Goal: Task Accomplishment & Management: Manage account settings

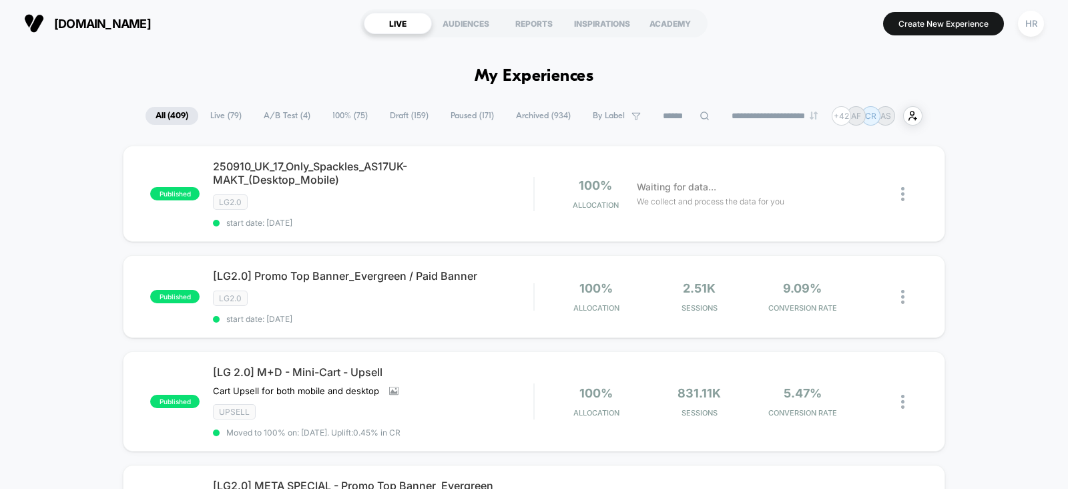
click at [289, 116] on span "A/B Test ( 4 )" at bounding box center [287, 116] width 67 height 18
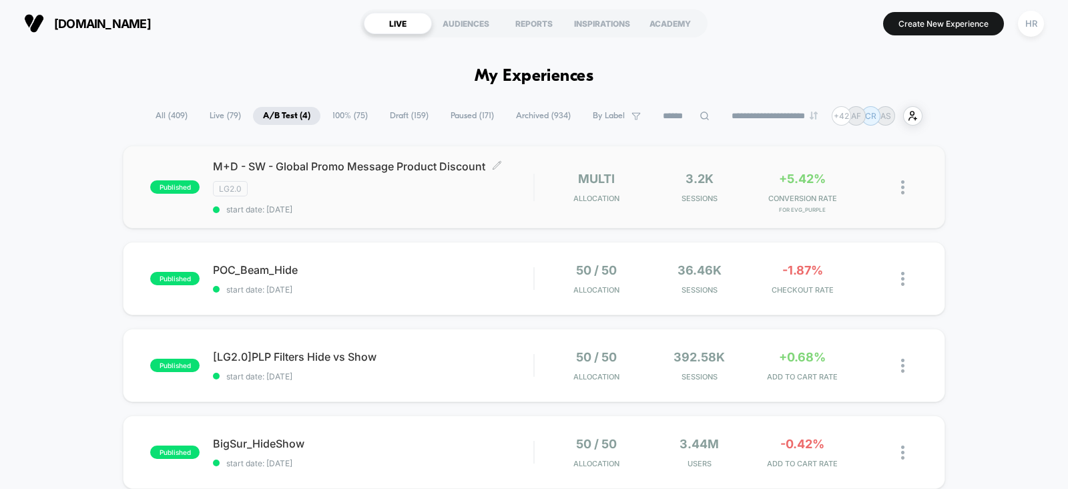
click at [524, 185] on div "LG2.0" at bounding box center [373, 188] width 321 height 15
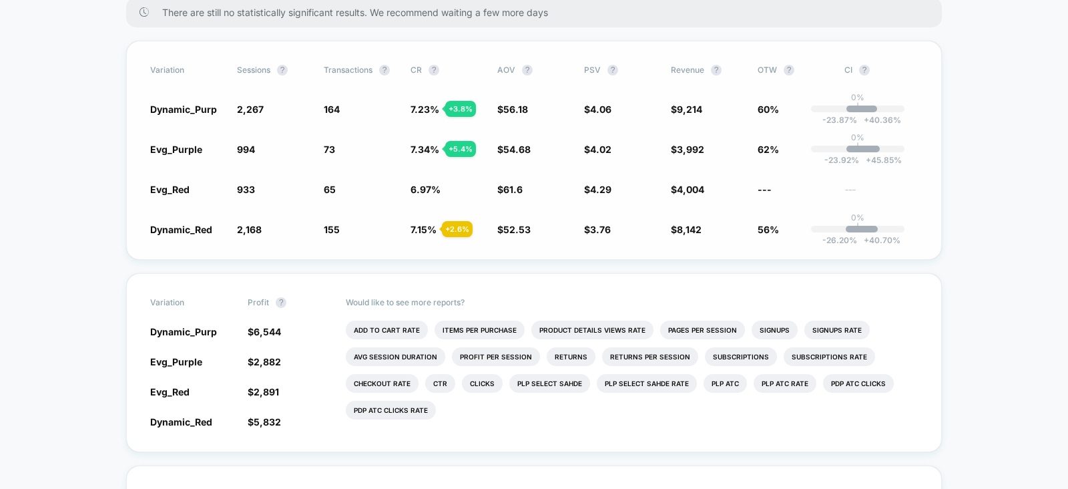
scroll to position [253, 0]
click at [384, 327] on li "Add To Cart Rate" at bounding box center [387, 330] width 82 height 19
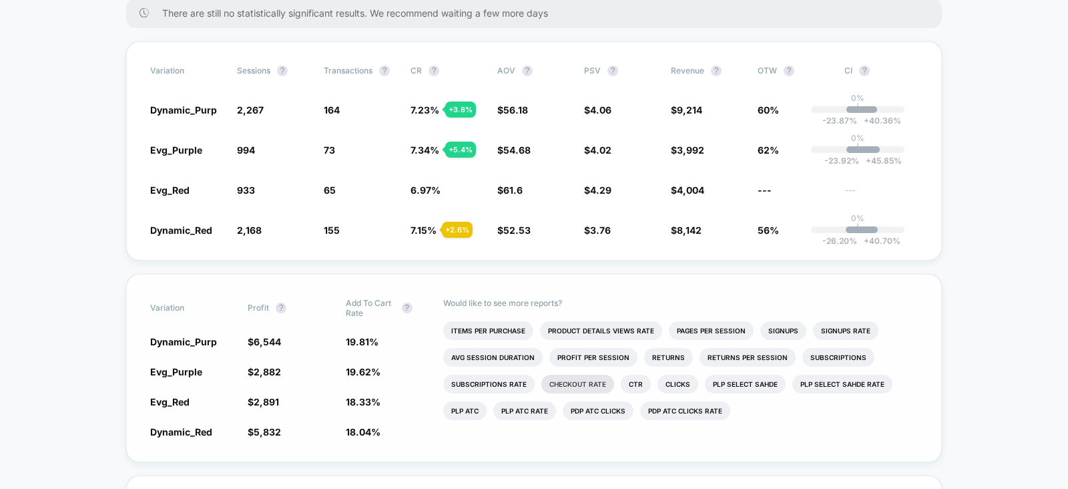
click at [596, 377] on li "Checkout Rate" at bounding box center [578, 384] width 73 height 19
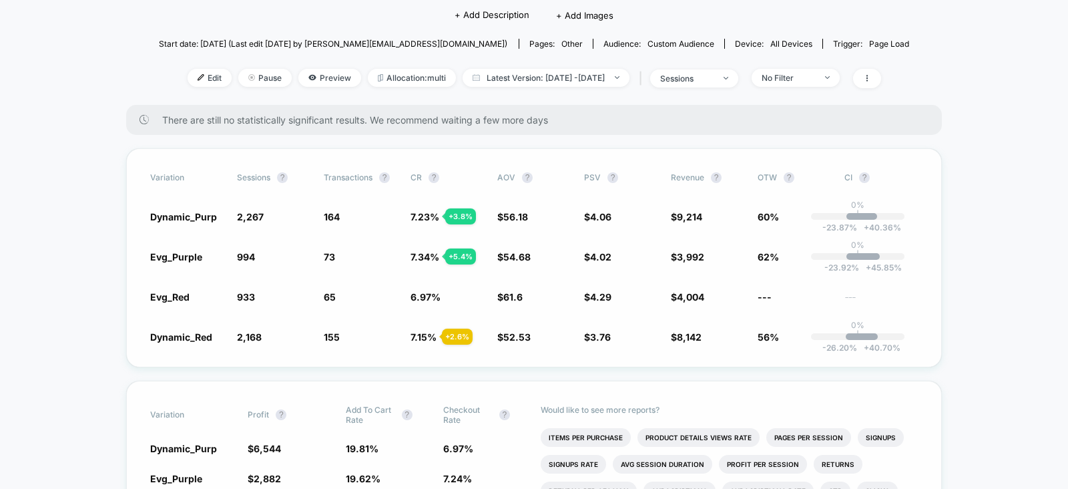
scroll to position [0, 0]
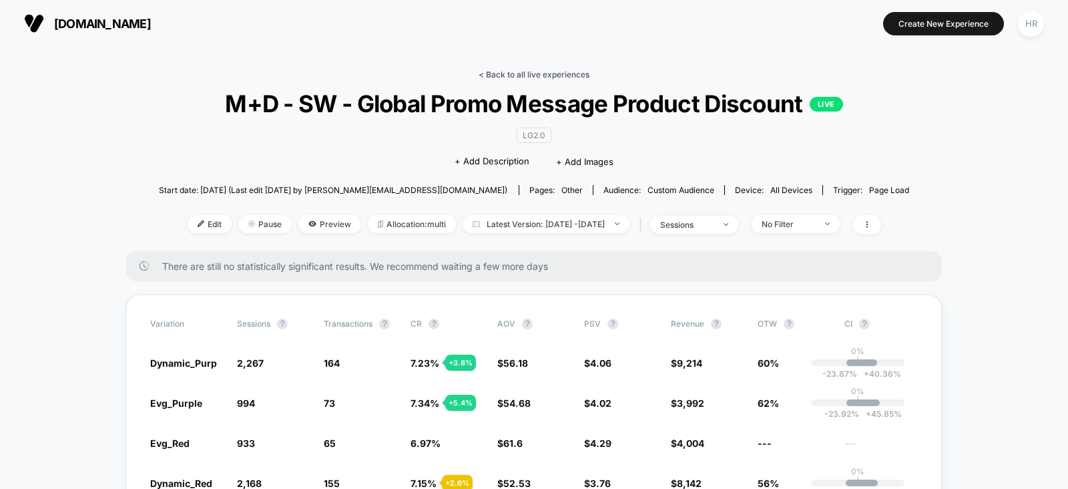
click at [524, 72] on link "< Back to all live experiences" at bounding box center [534, 74] width 111 height 10
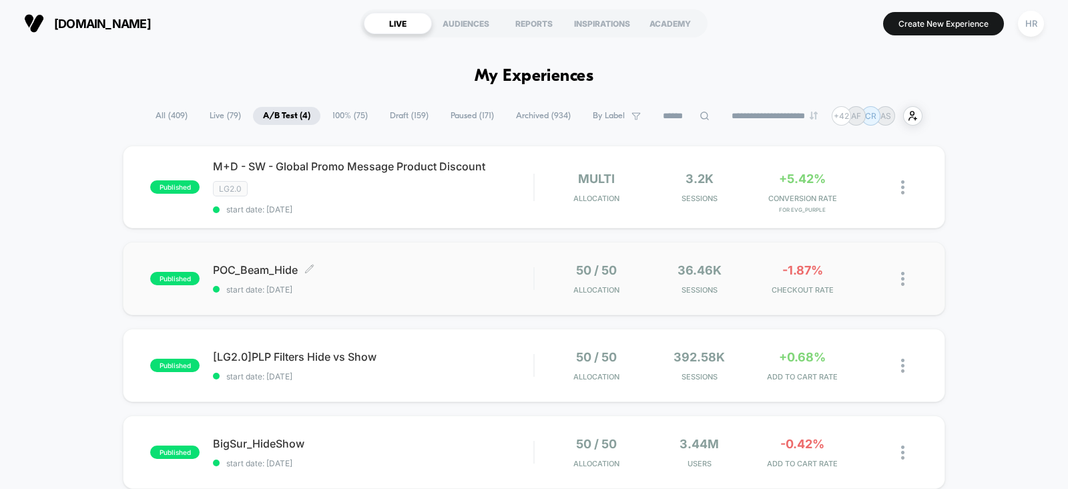
click at [434, 276] on div "POC_Beam_Hide Click to edit experience details Click to edit experience details…" at bounding box center [373, 278] width 321 height 31
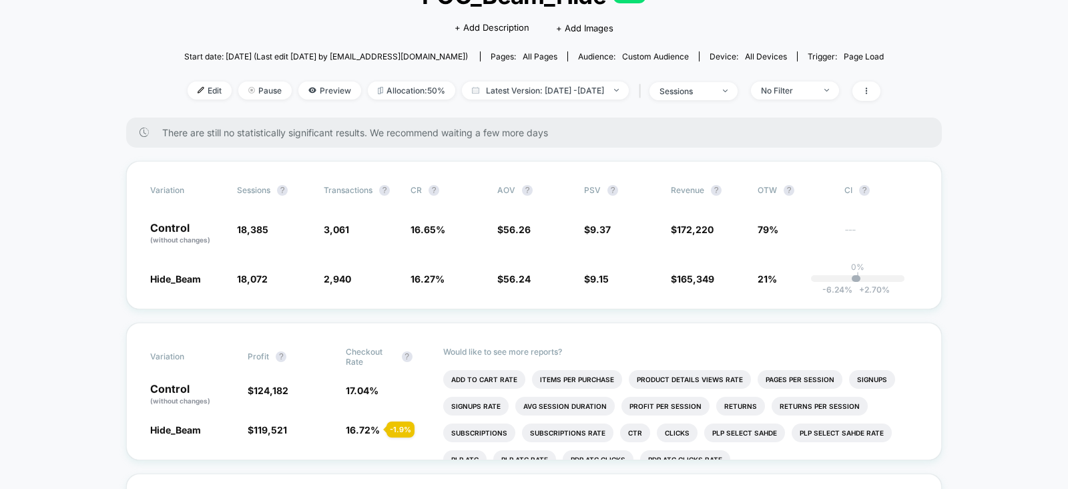
scroll to position [130, 0]
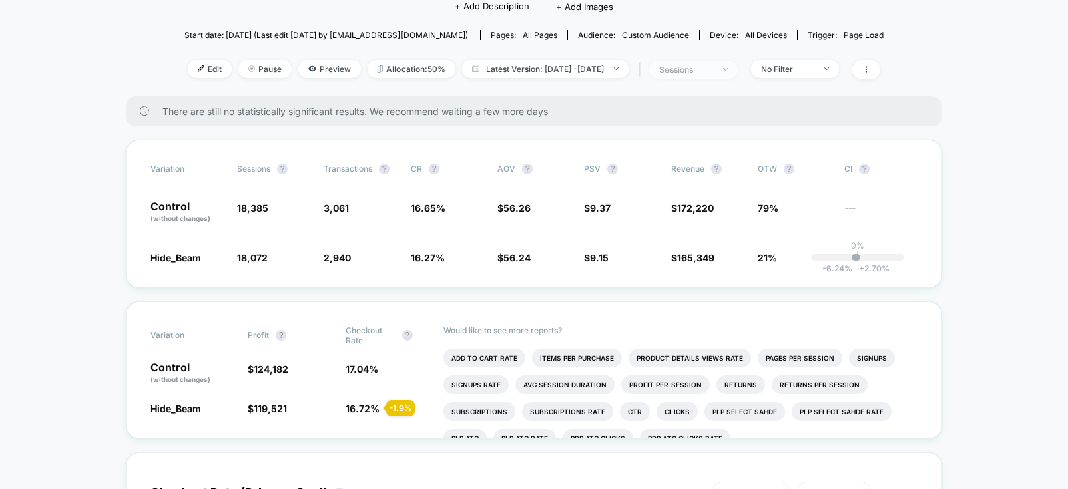
click at [728, 75] on span "sessions" at bounding box center [694, 70] width 88 height 18
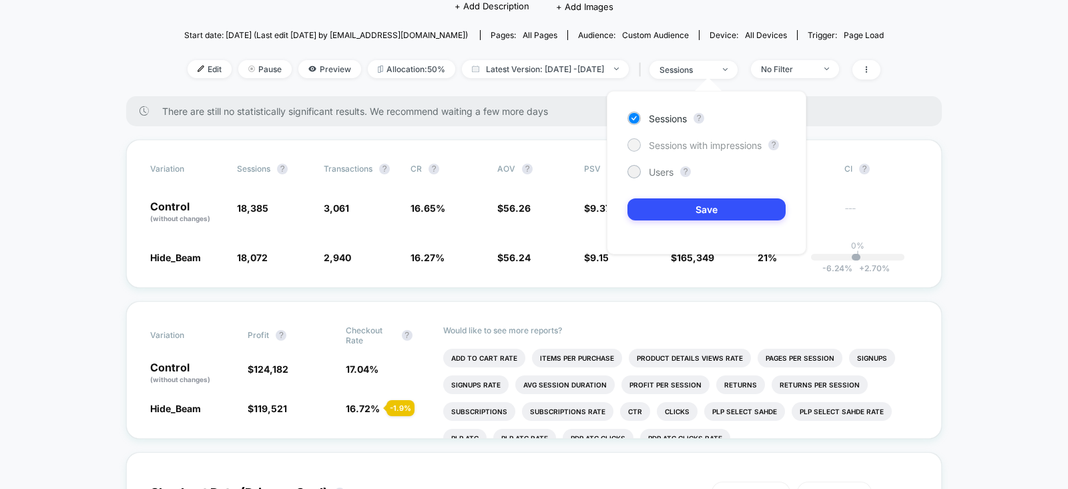
click at [680, 142] on span "Sessions with impressions" at bounding box center [705, 145] width 113 height 11
click at [715, 206] on button "Save" at bounding box center [707, 209] width 158 height 22
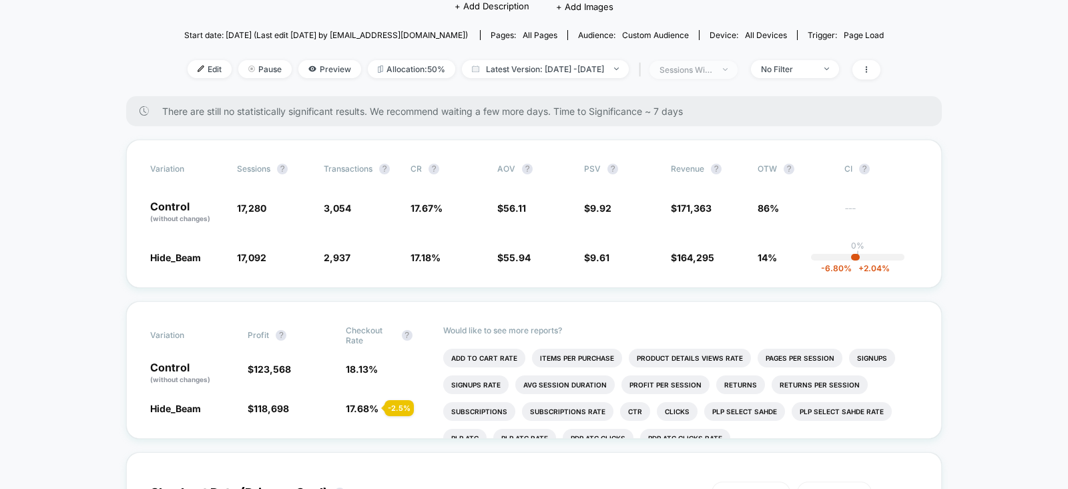
click at [713, 68] on div "sessions with impression" at bounding box center [686, 70] width 53 height 10
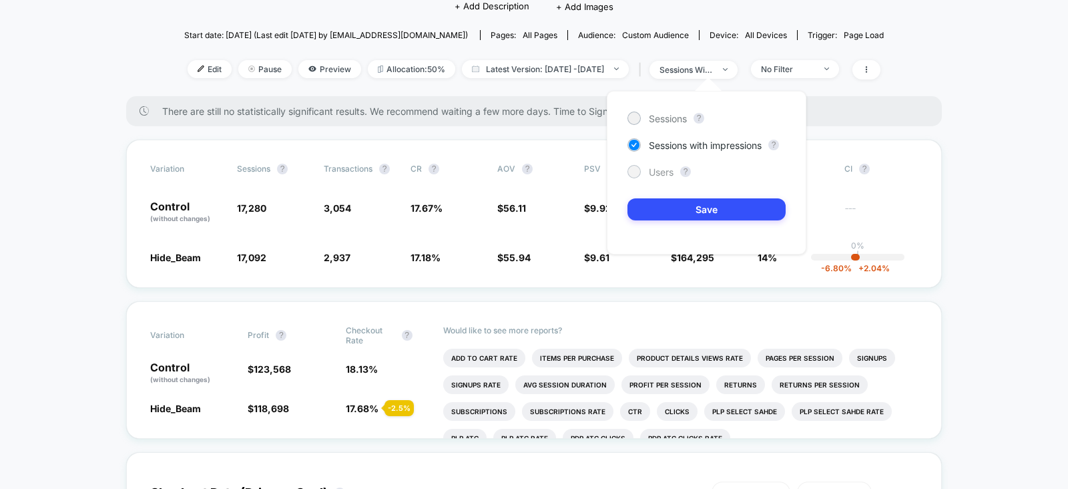
click at [657, 166] on span "Users" at bounding box center [661, 171] width 25 height 11
click at [656, 208] on button "Save" at bounding box center [707, 209] width 158 height 22
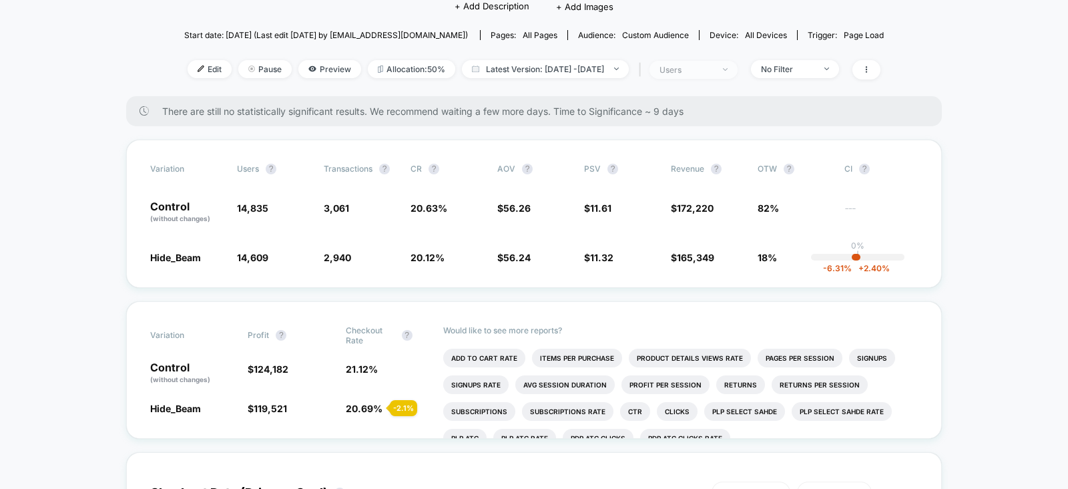
click at [707, 74] on span "users" at bounding box center [694, 70] width 88 height 18
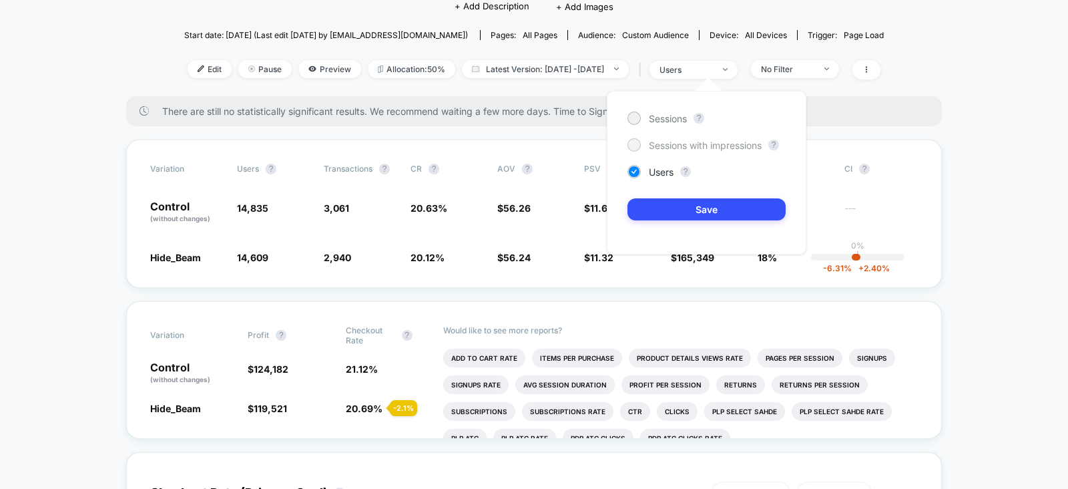
click at [685, 142] on span "Sessions with impressions" at bounding box center [705, 145] width 113 height 11
click at [680, 208] on button "Save" at bounding box center [707, 209] width 158 height 22
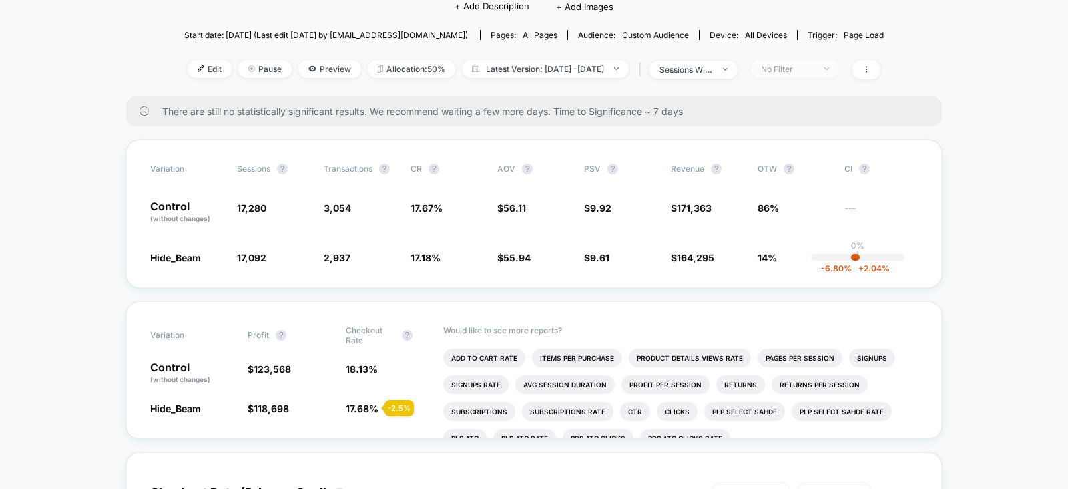
click at [815, 64] on div "No Filter" at bounding box center [787, 69] width 53 height 10
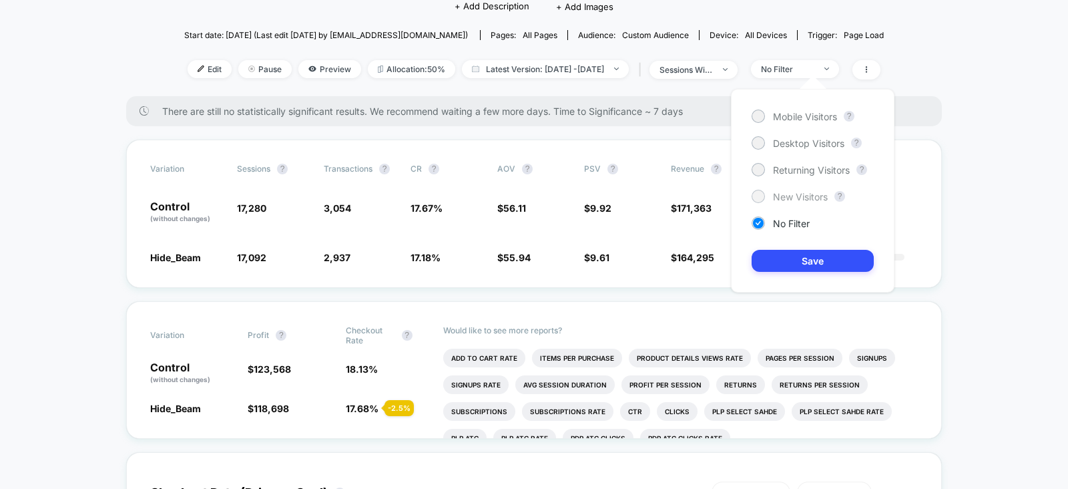
click at [791, 194] on span "New Visitors" at bounding box center [800, 196] width 55 height 11
click at [785, 265] on button "Save" at bounding box center [813, 261] width 122 height 22
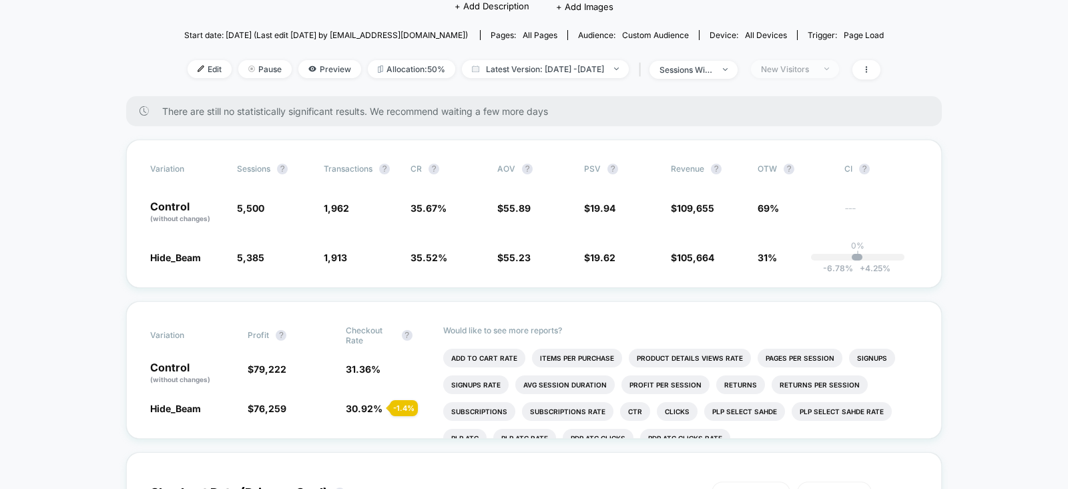
click at [805, 67] on div "New Visitors" at bounding box center [787, 69] width 53 height 10
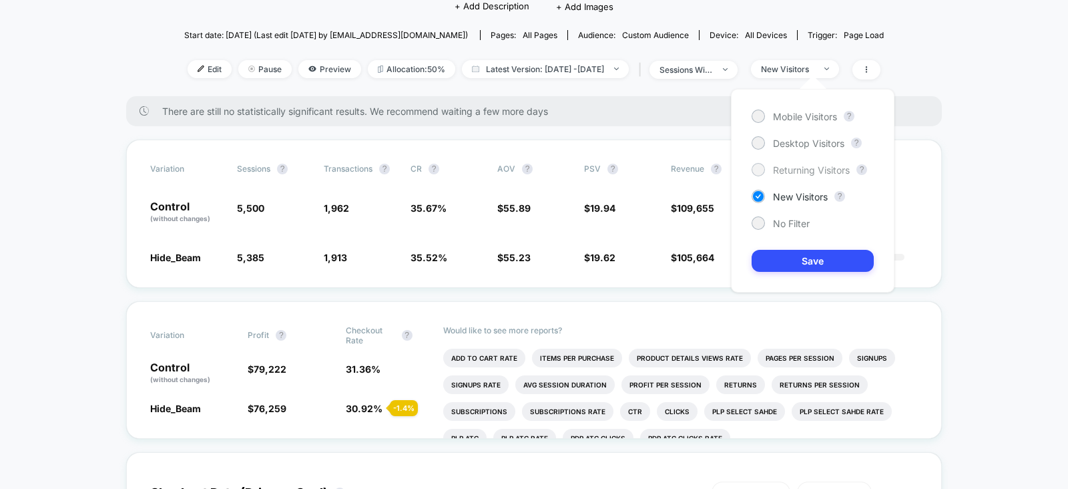
click at [793, 172] on span "Returning Visitors" at bounding box center [811, 169] width 77 height 11
click at [783, 255] on button "Save" at bounding box center [813, 261] width 122 height 22
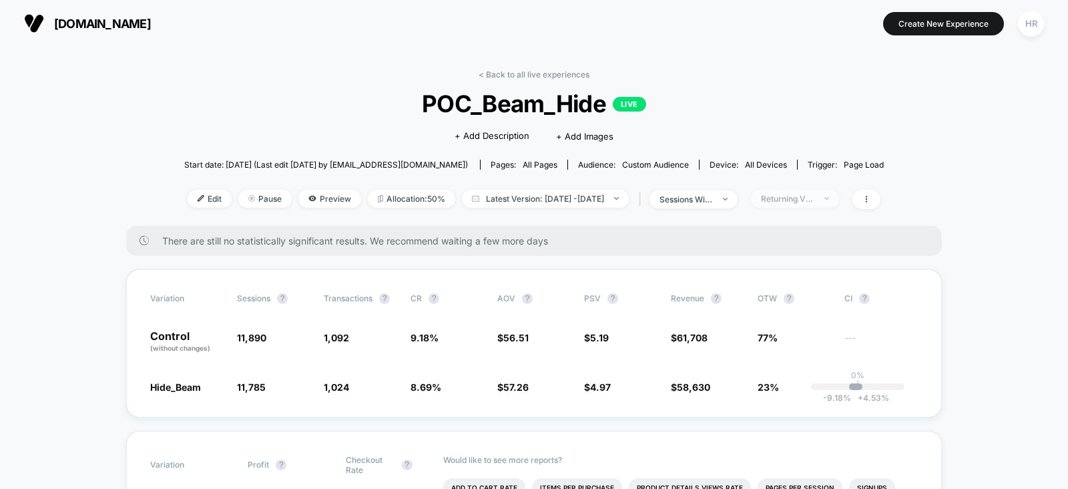
click at [801, 200] on div "Returning Visitors" at bounding box center [787, 199] width 53 height 10
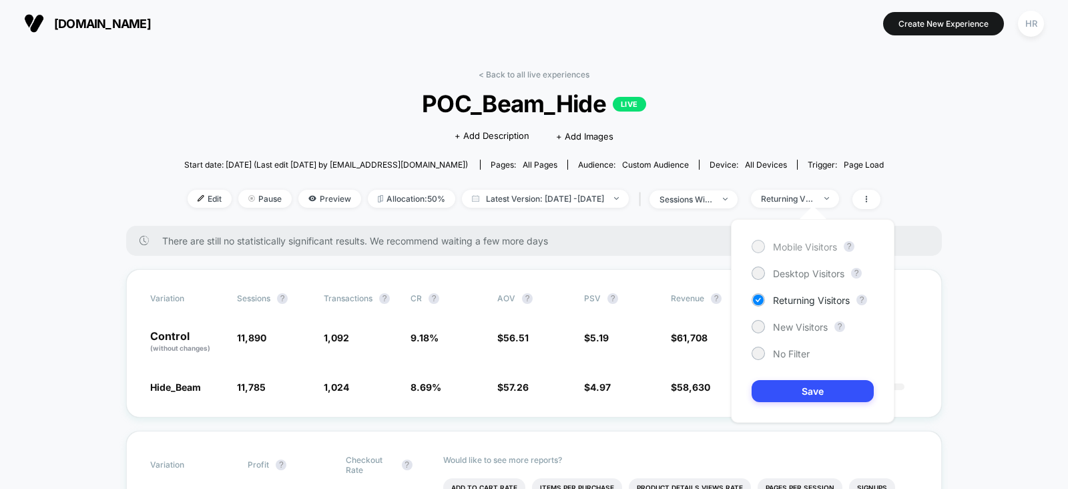
click at [795, 249] on span "Mobile Visitors" at bounding box center [805, 246] width 64 height 11
click at [781, 395] on button "Save" at bounding box center [813, 391] width 122 height 22
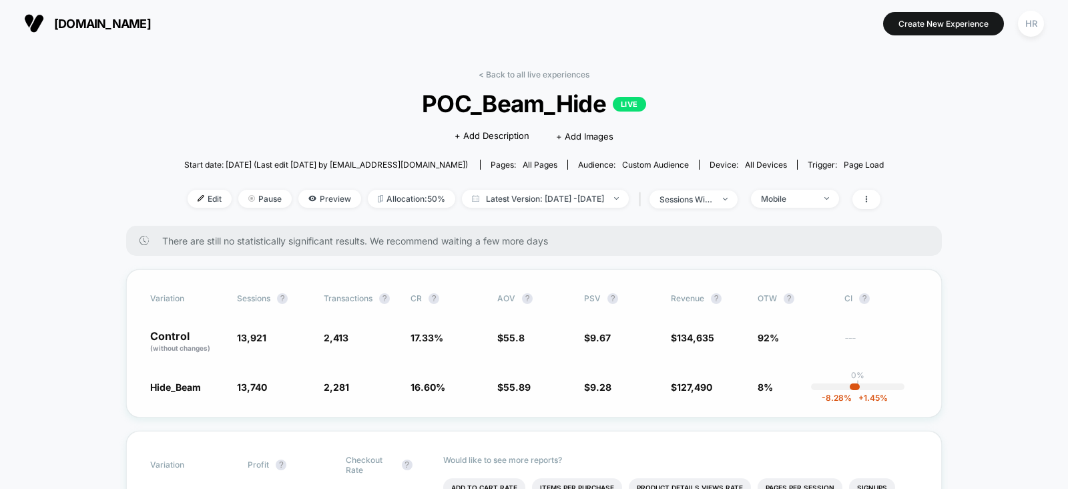
scroll to position [105, 0]
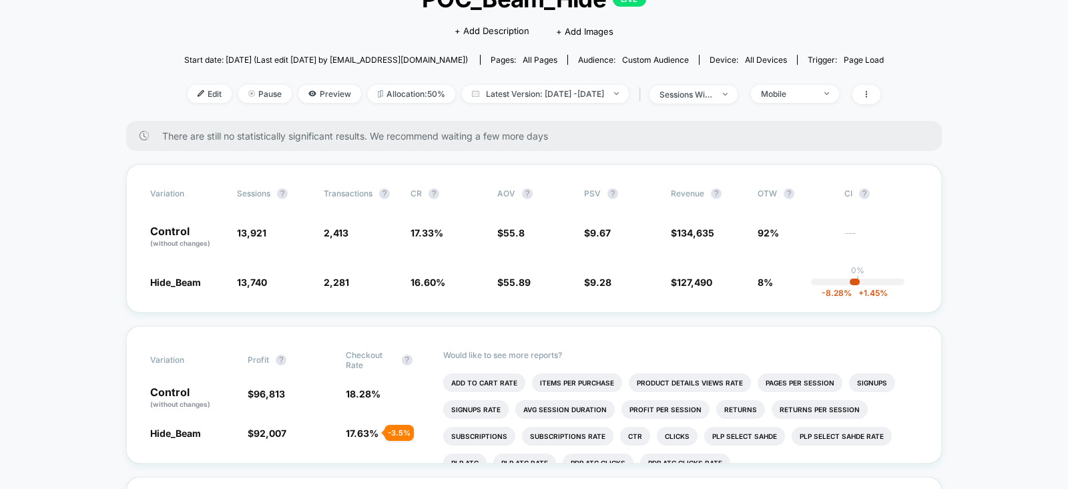
click at [839, 82] on div "< Back to all live experiences POC_Beam_Hide LIVE Click to edit experience deta…" at bounding box center [534, 43] width 700 height 156
click at [837, 92] on span "Mobile" at bounding box center [795, 94] width 88 height 18
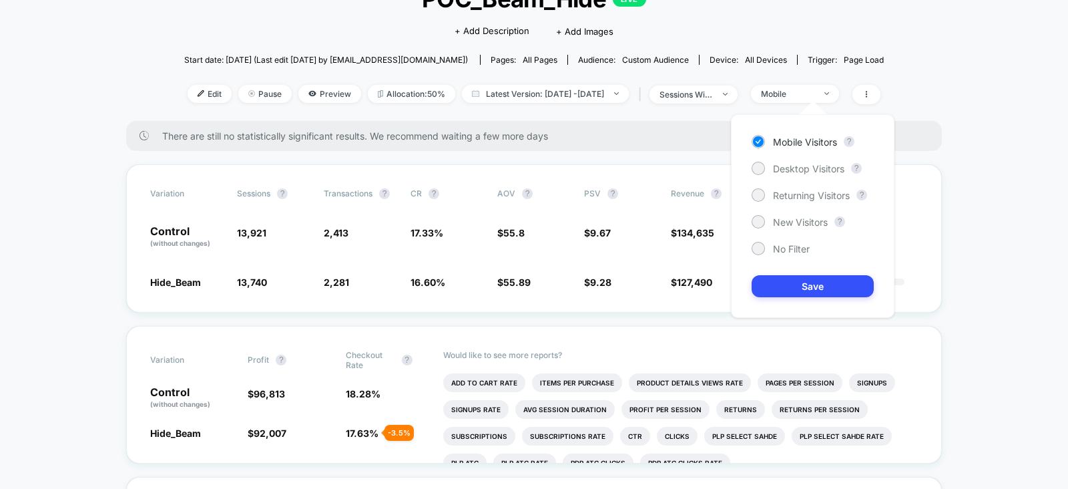
click at [782, 174] on div "Desktop Visitors" at bounding box center [798, 168] width 93 height 13
click at [784, 275] on button "Save" at bounding box center [813, 286] width 122 height 22
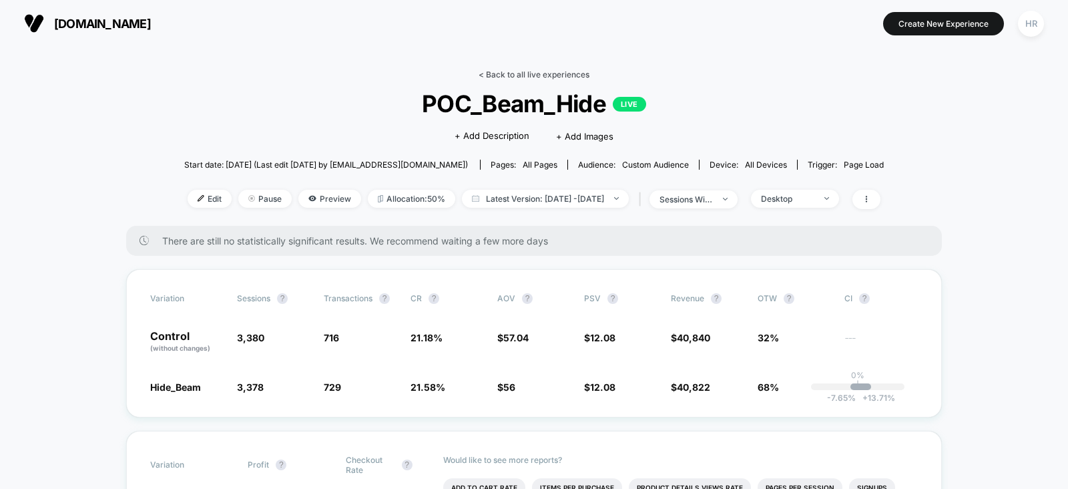
click at [538, 73] on link "< Back to all live experiences" at bounding box center [534, 74] width 111 height 10
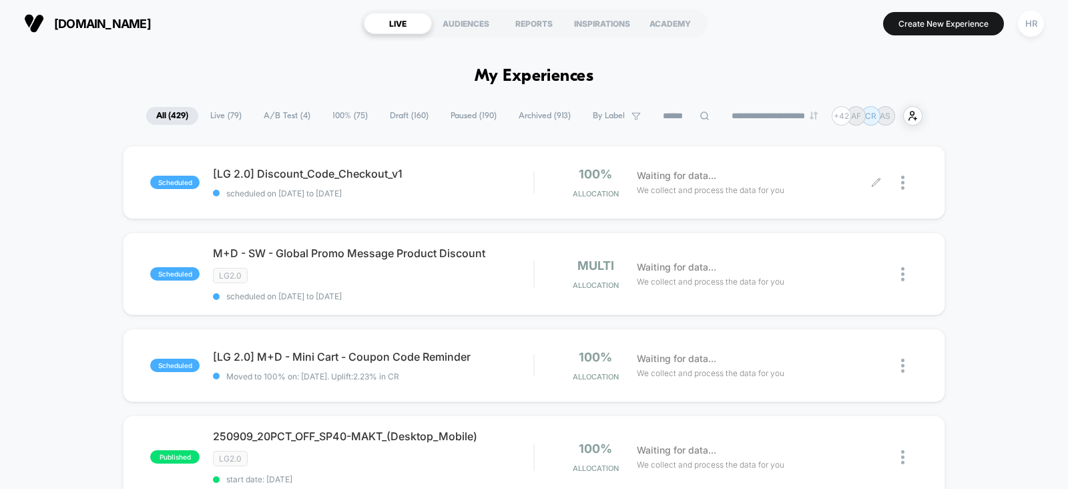
click at [347, 111] on span "100% ( 75 )" at bounding box center [350, 116] width 55 height 18
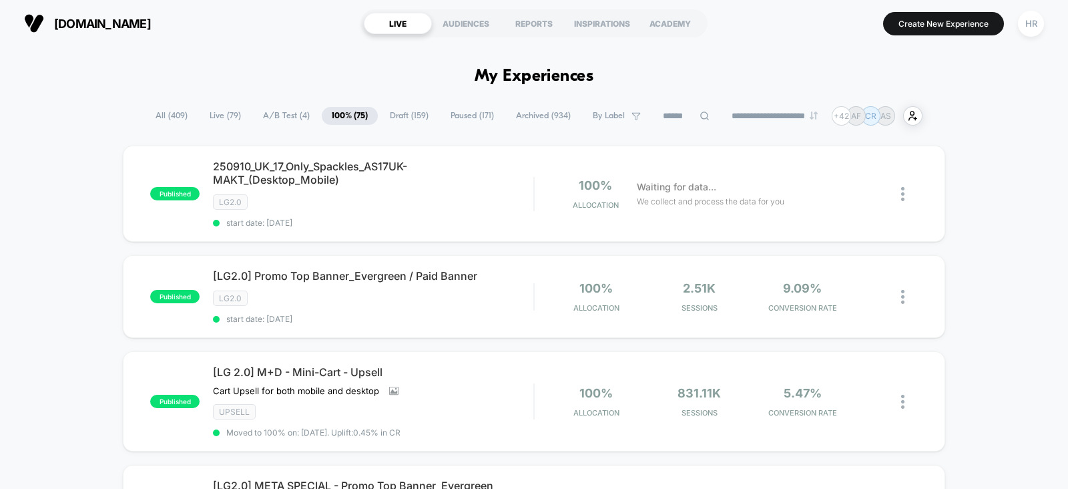
click at [159, 115] on span "All ( 409 )" at bounding box center [172, 116] width 52 height 18
click at [276, 108] on span "A/B Test ( 4 )" at bounding box center [287, 116] width 67 height 18
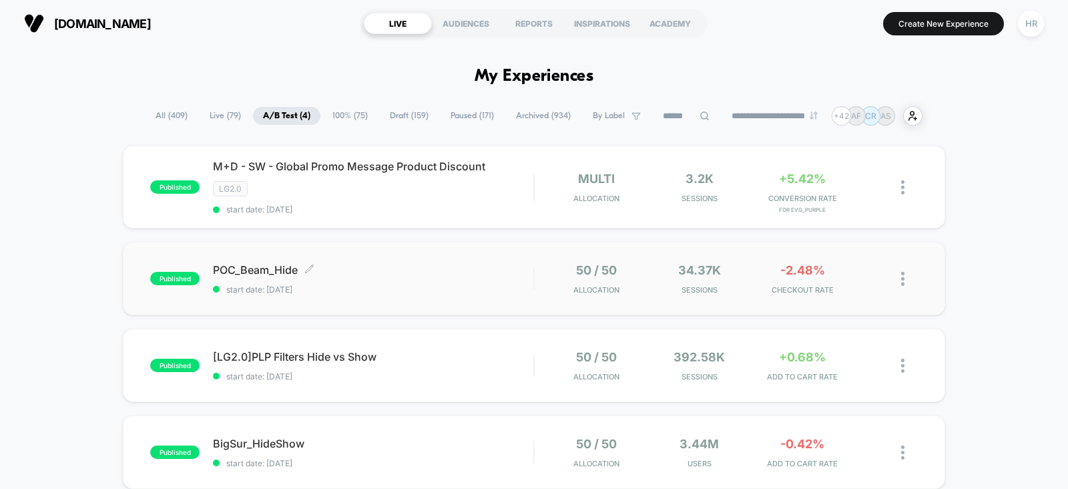
click at [471, 286] on span "start date: [DATE]" at bounding box center [373, 289] width 321 height 10
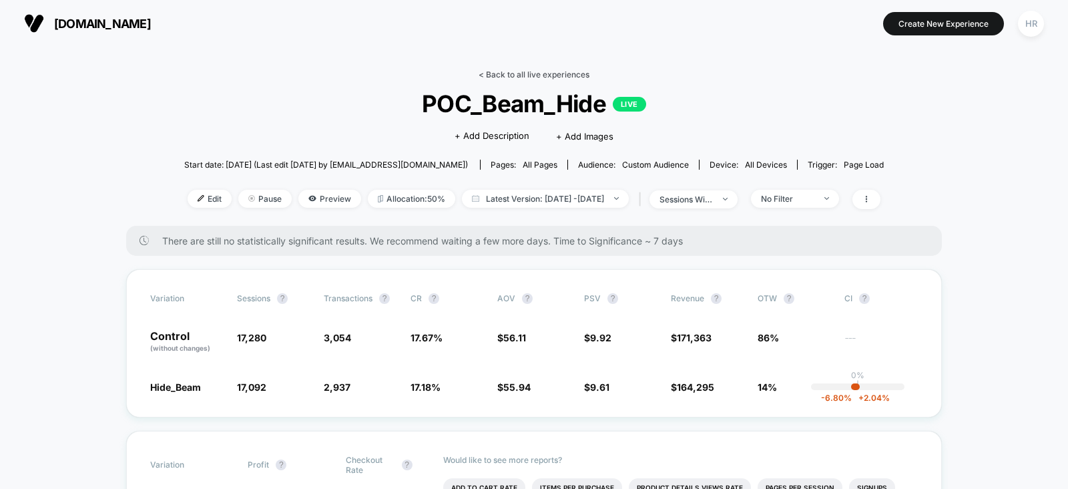
click at [534, 77] on link "< Back to all live experiences" at bounding box center [534, 74] width 111 height 10
